Goal: Information Seeking & Learning: Learn about a topic

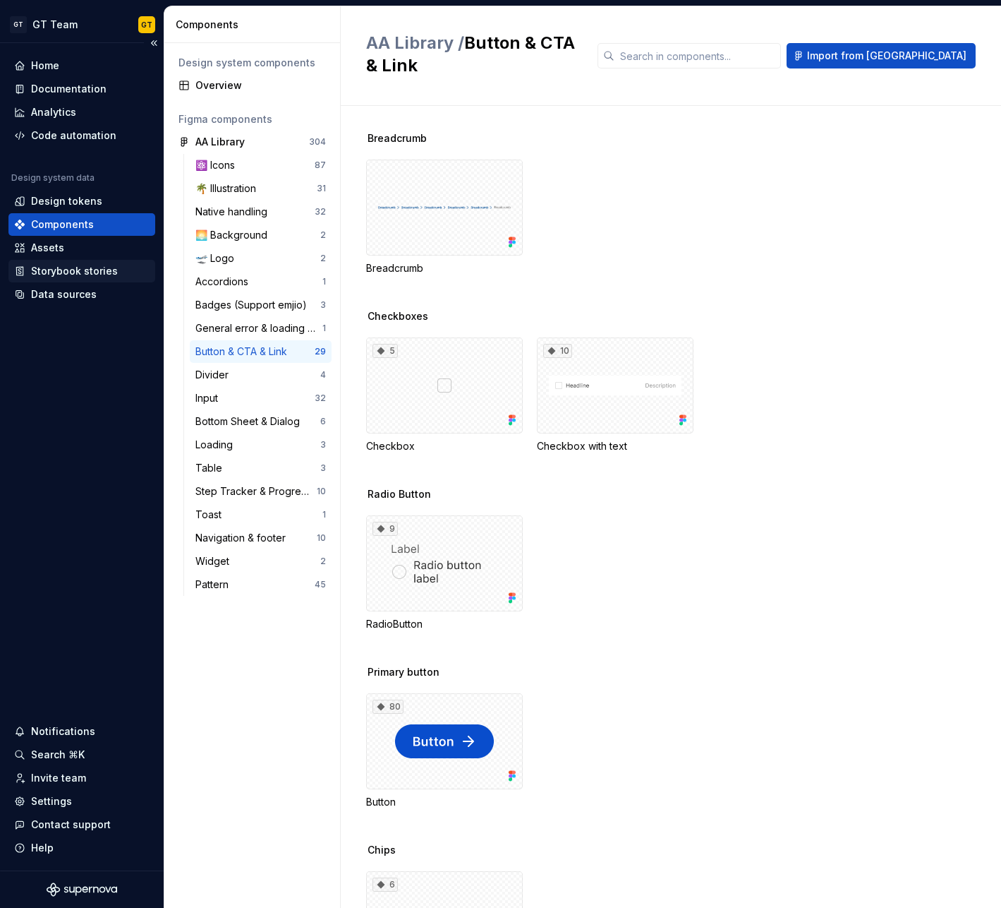
click at [104, 281] on div "Storybook stories" at bounding box center [81, 271] width 147 height 23
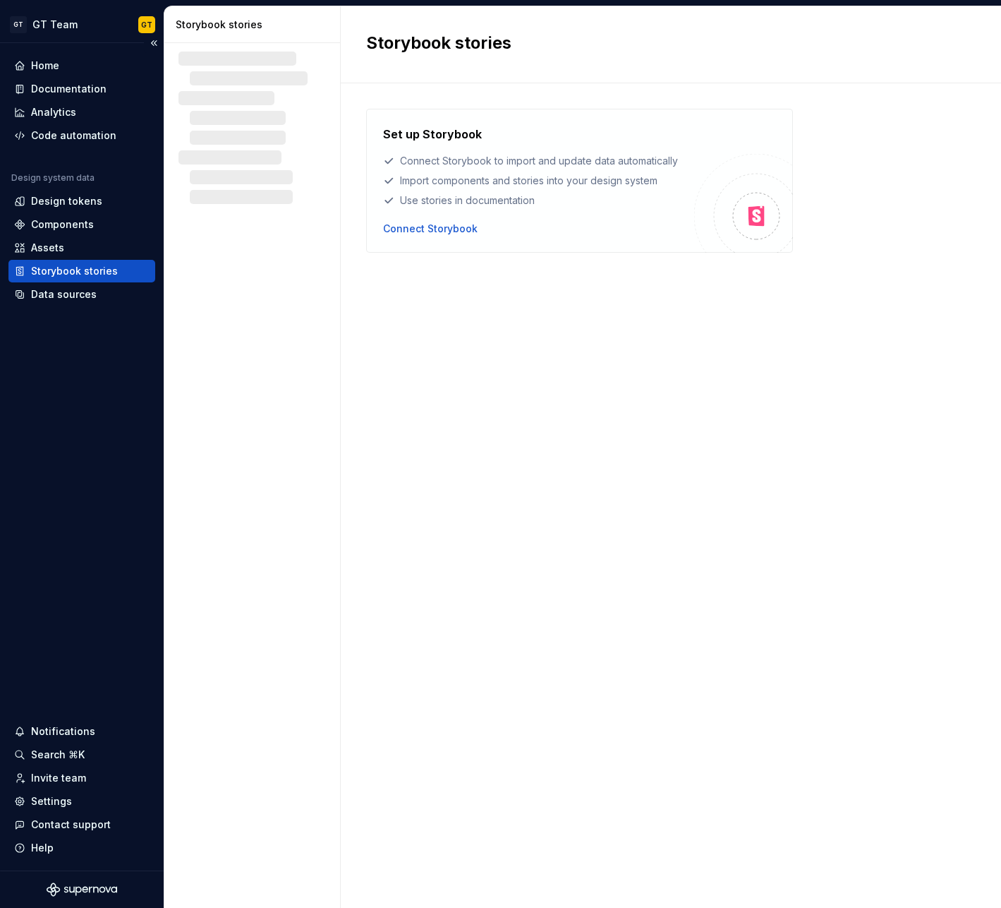
click at [107, 271] on div "Storybook stories" at bounding box center [74, 271] width 87 height 14
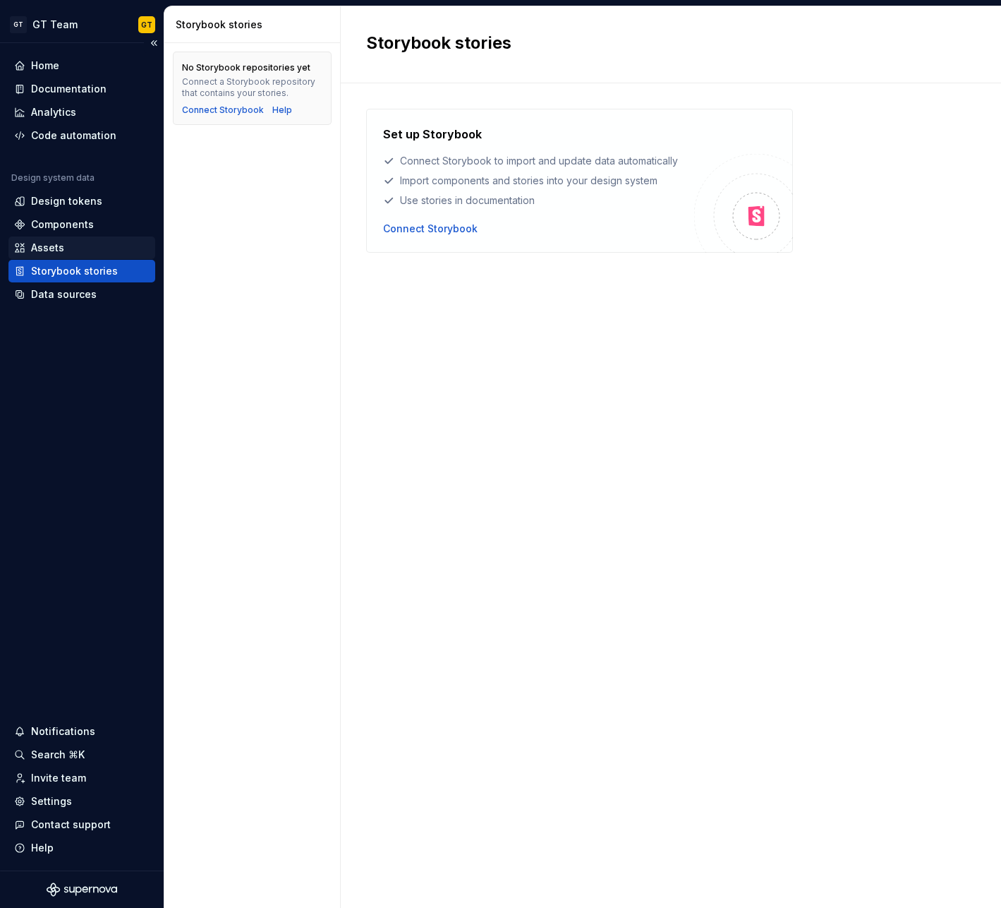
click at [59, 247] on div "Assets" at bounding box center [47, 248] width 33 height 14
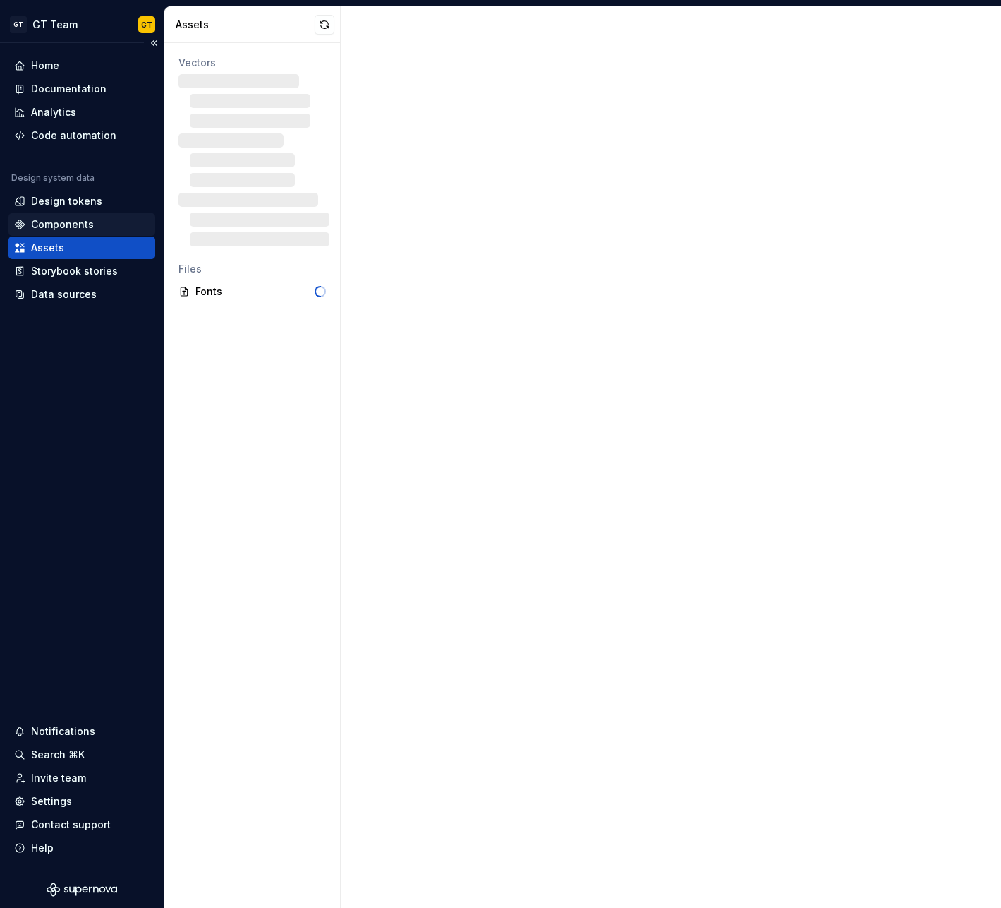
click at [63, 231] on div "Components" at bounding box center [62, 224] width 63 height 14
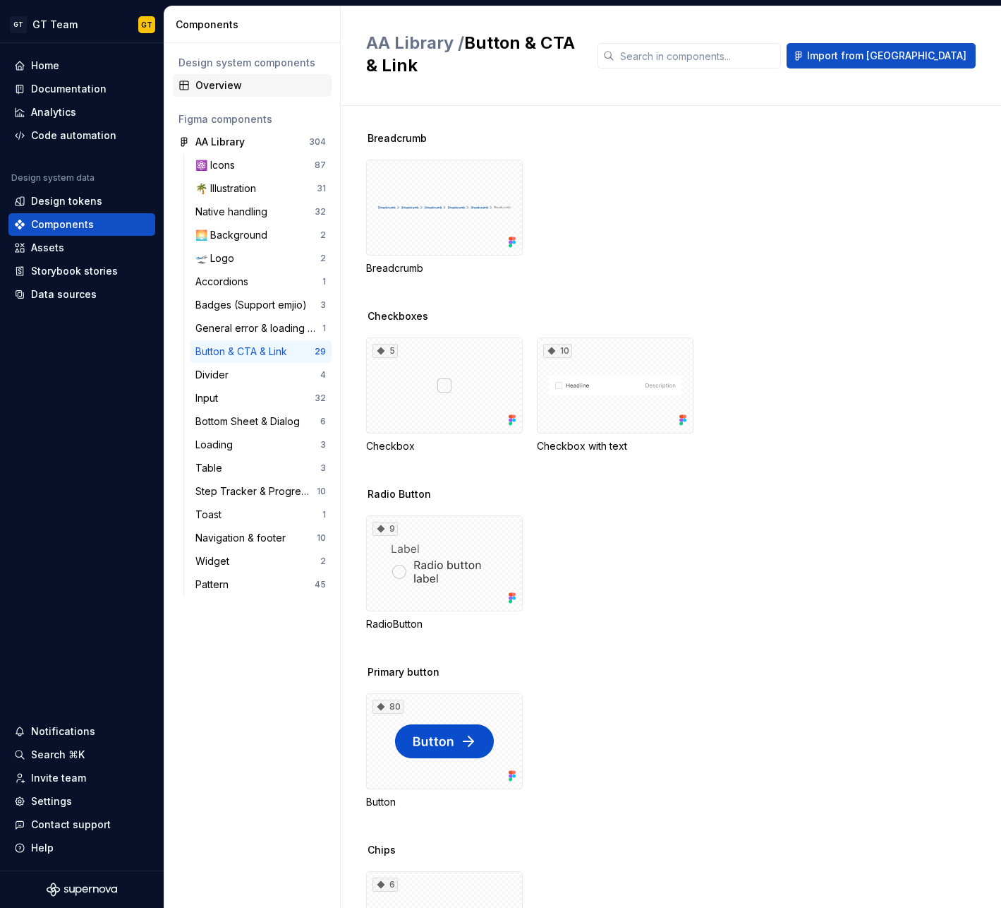
click at [249, 88] on div "Overview" at bounding box center [260, 85] width 131 height 14
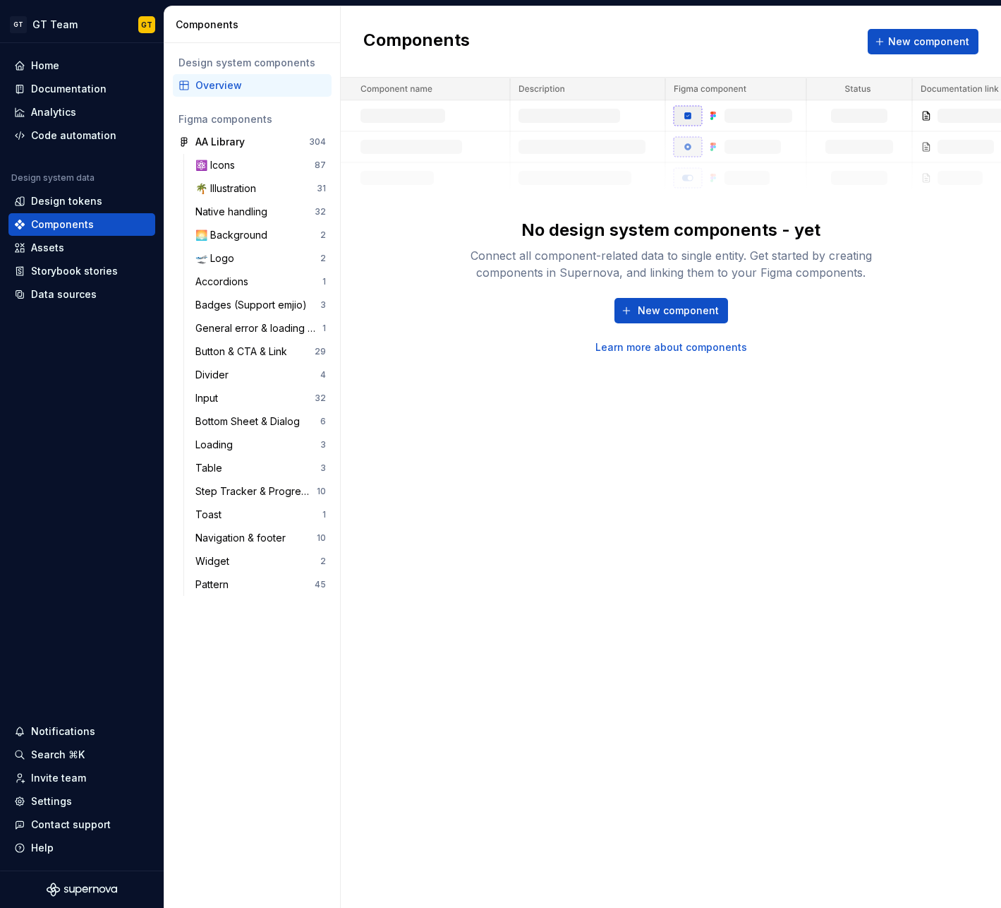
click at [544, 374] on div "Components New component No design system components - yet Connect all componen…" at bounding box center [671, 456] width 661 height 901
click at [280, 170] on div "⚛️ Icons" at bounding box center [254, 165] width 119 height 14
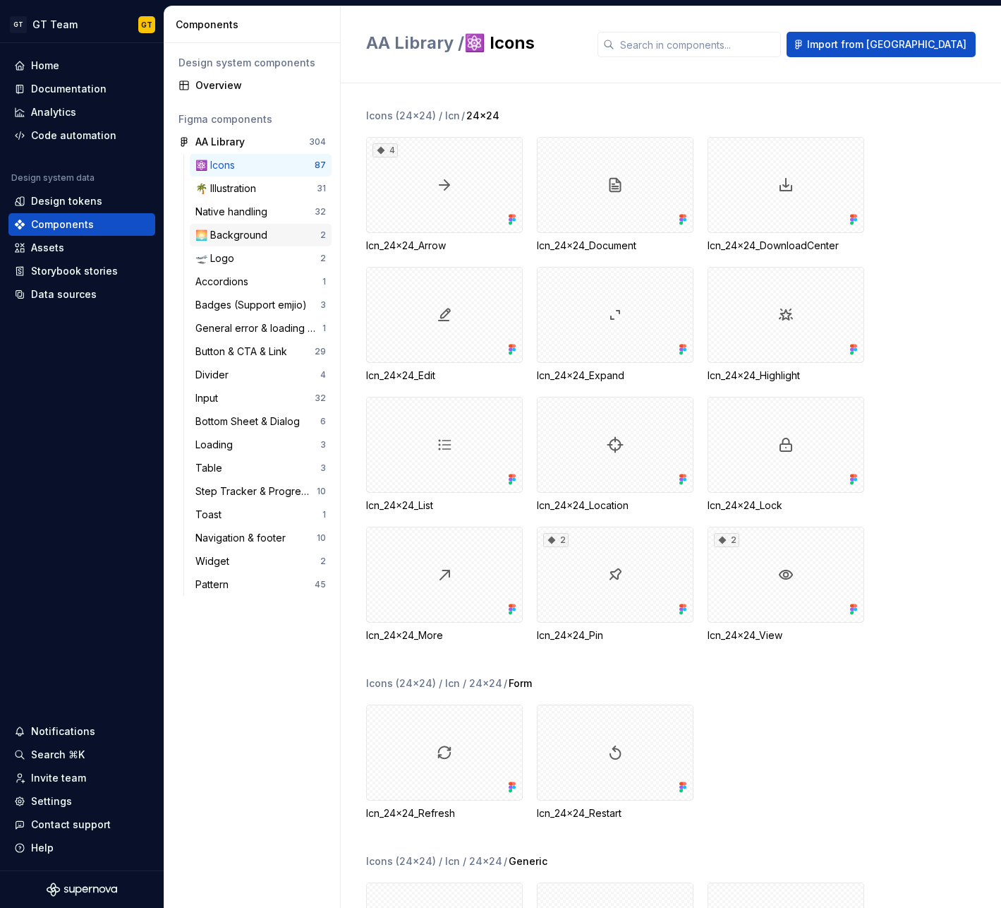
click at [274, 237] on div "🌅 Background" at bounding box center [257, 235] width 125 height 14
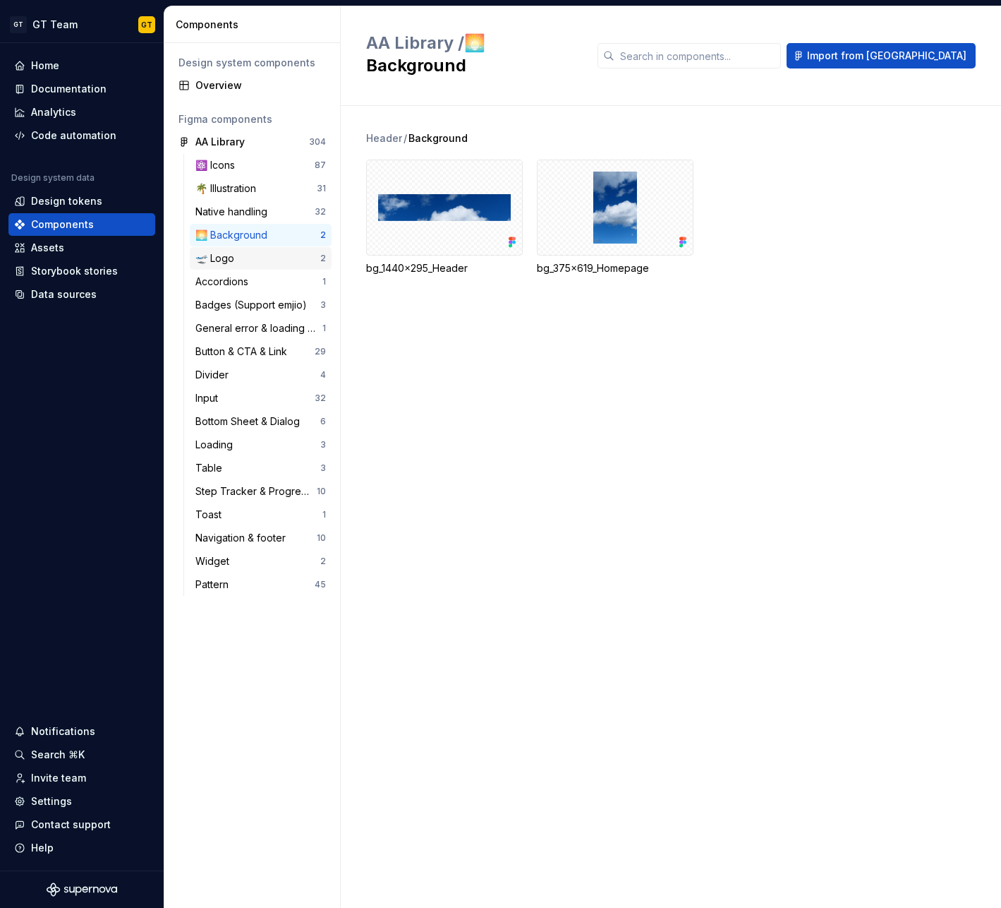
click at [269, 255] on div "🛫 Logo" at bounding box center [257, 258] width 125 height 14
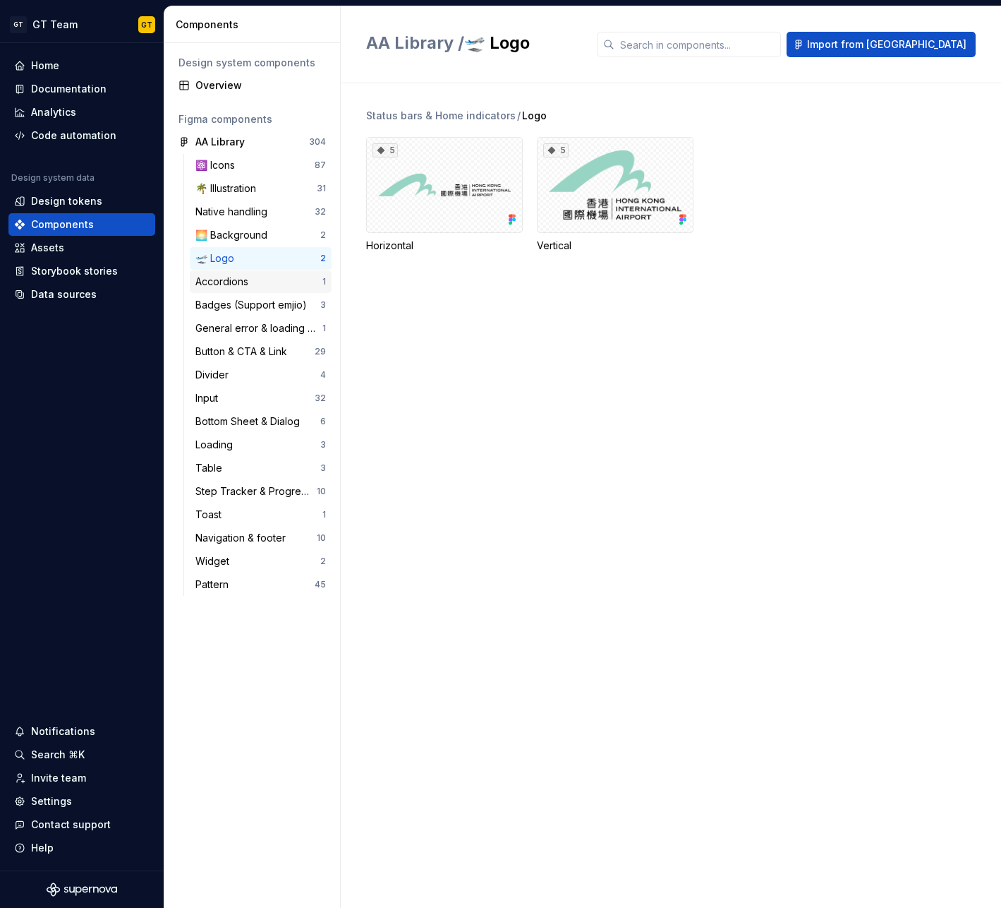
click at [263, 287] on div "Accordions" at bounding box center [258, 282] width 127 height 14
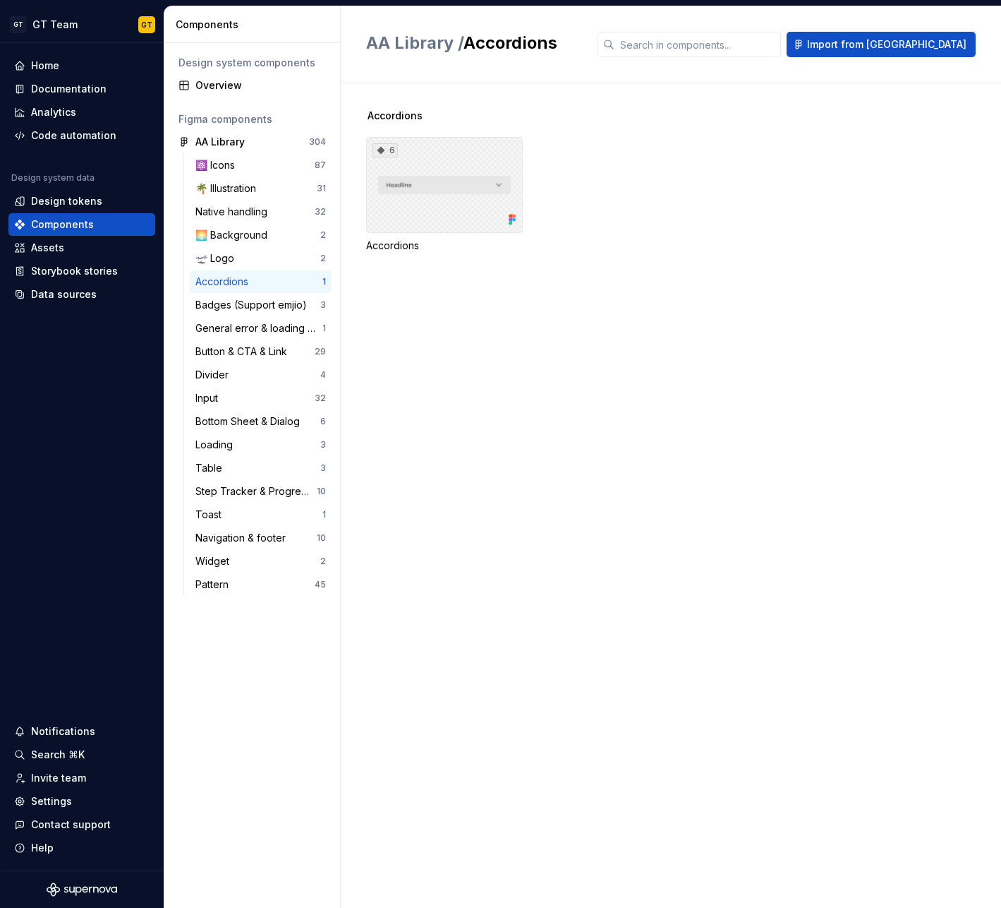
click at [423, 195] on div "6" at bounding box center [444, 185] width 157 height 96
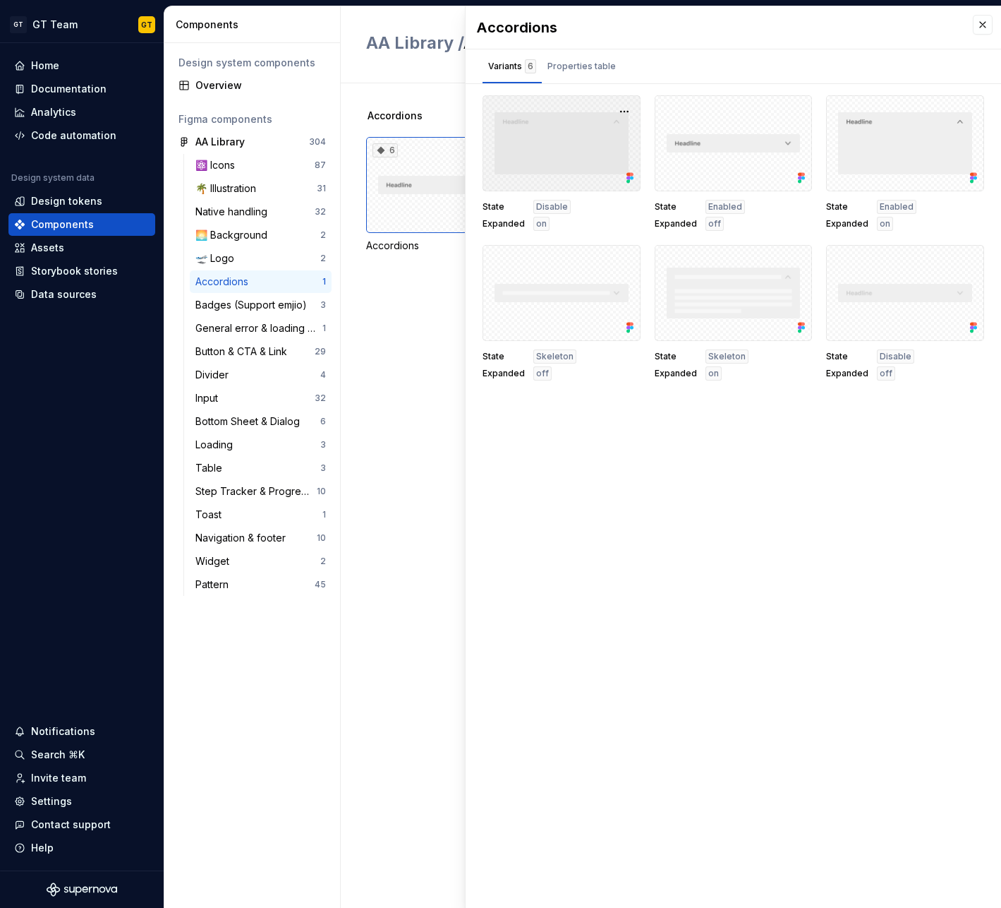
click at [553, 161] on div at bounding box center [562, 143] width 158 height 96
click at [589, 57] on div "Properties table" at bounding box center [582, 66] width 80 height 23
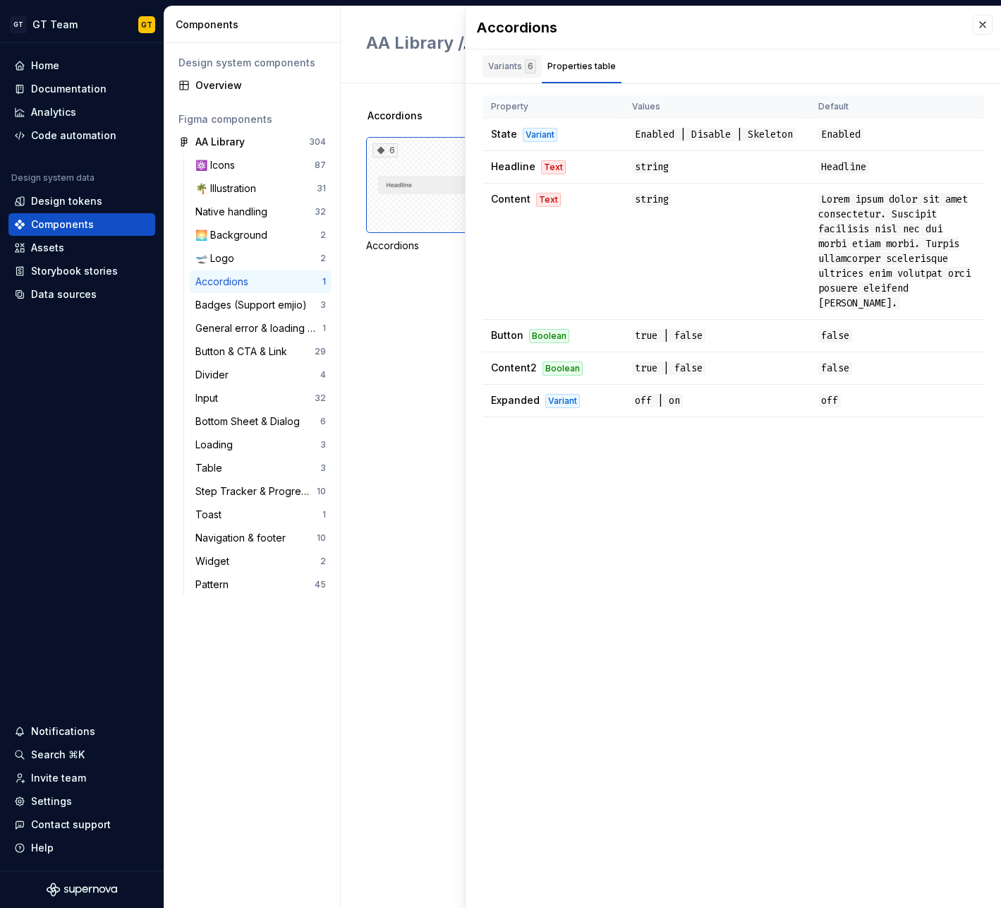
click at [522, 65] on div "Variants 6" at bounding box center [512, 66] width 48 height 14
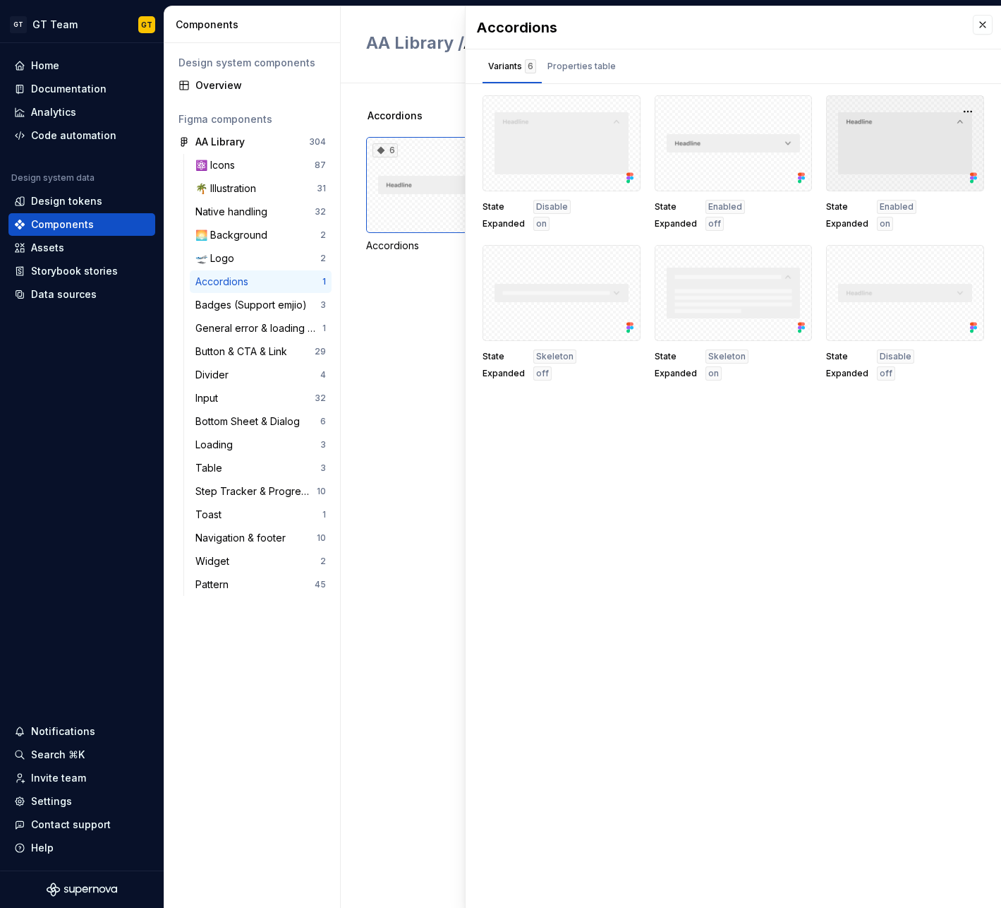
click at [936, 123] on div at bounding box center [905, 143] width 158 height 96
click at [969, 113] on button "button" at bounding box center [968, 112] width 20 height 20
click at [957, 64] on div "Variants 6 Properties table" at bounding box center [734, 66] width 536 height 34
click at [981, 25] on button "button" at bounding box center [983, 25] width 20 height 20
